Goal: Information Seeking & Learning: Learn about a topic

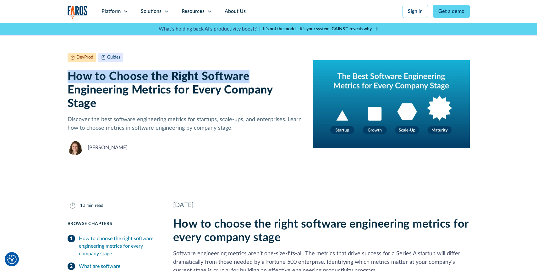
copy h1 "How to Choose the Right Software"
drag, startPoint x: 250, startPoint y: 78, endPoint x: 58, endPoint y: 76, distance: 192.2
click at [58, 76] on div "DevProd Guides August 25, 2025 10 min read How to Choose the Right Software Eng…" at bounding box center [268, 104] width 537 height 163
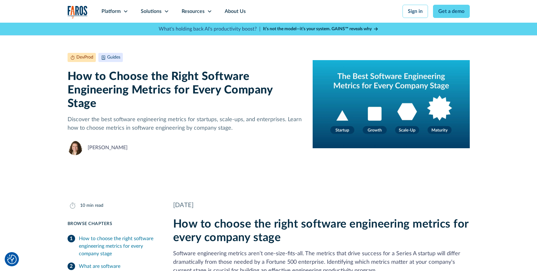
click at [161, 160] on div "DevProd Guides August 25, 2025 10 min read How to Choose the Right Software Eng…" at bounding box center [269, 104] width 403 height 132
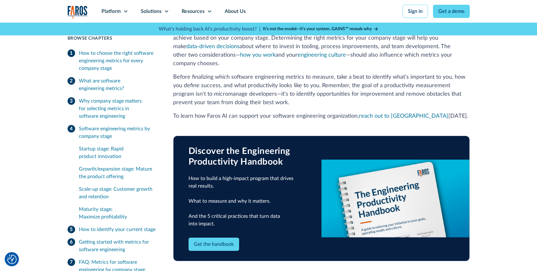
scroll to position [1471, 0]
